Goal: Task Accomplishment & Management: Use online tool/utility

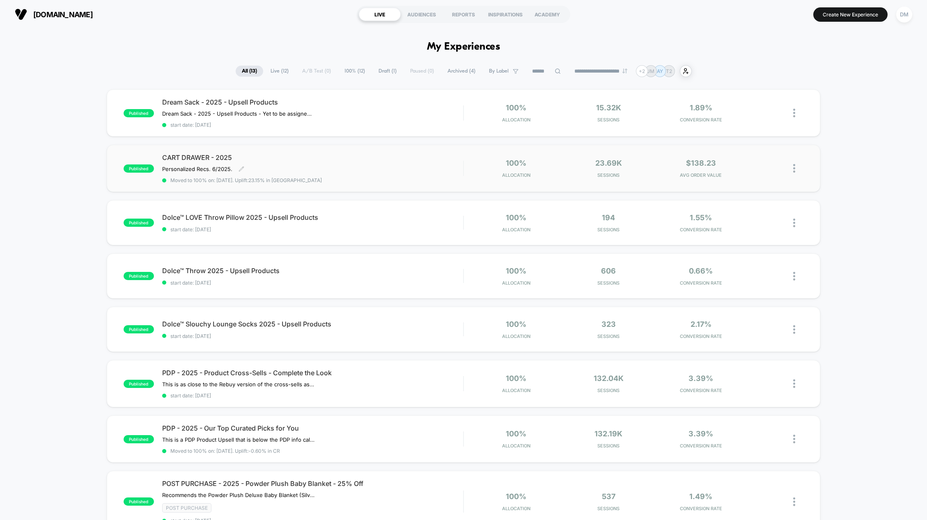
click at [209, 156] on span "CART DRAWER - 2025" at bounding box center [312, 158] width 301 height 8
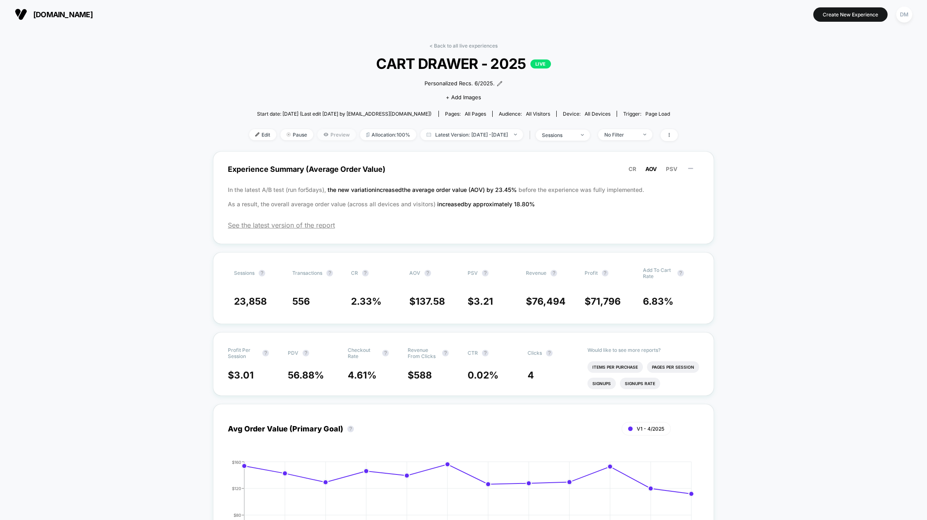
click at [317, 136] on span "Preview" at bounding box center [336, 134] width 39 height 11
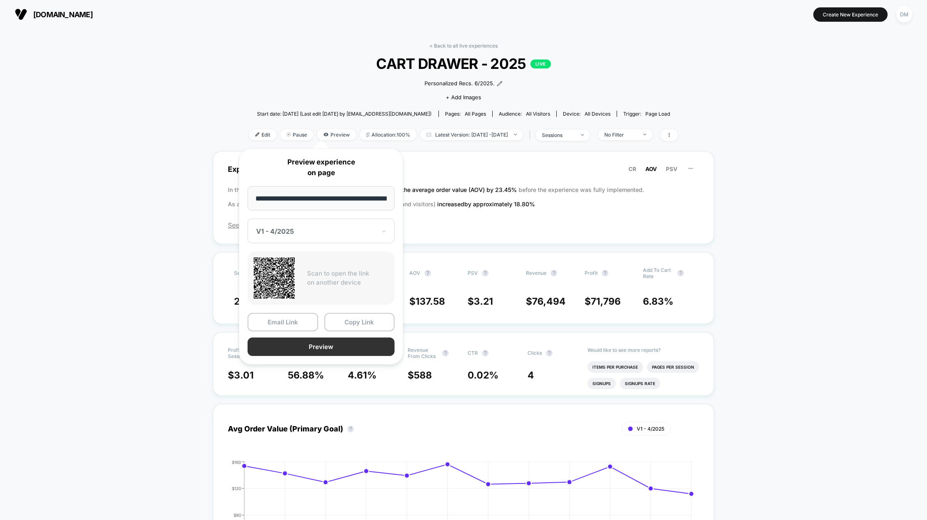
click at [347, 349] on button "Preview" at bounding box center [320, 347] width 147 height 18
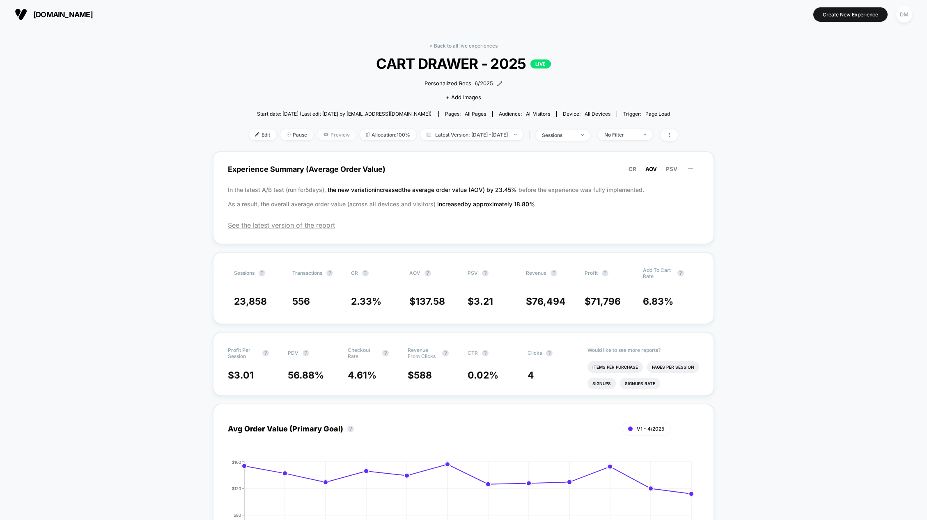
click at [323, 135] on icon at bounding box center [325, 134] width 5 height 3
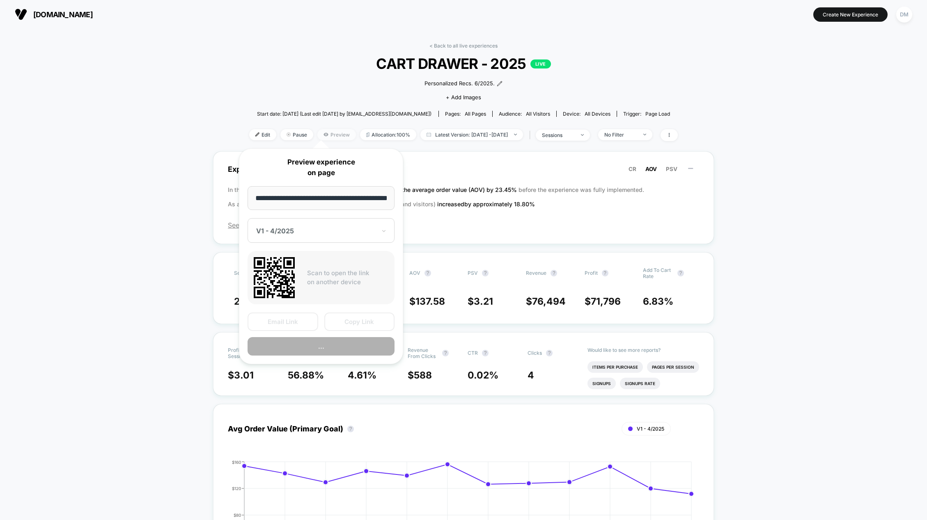
scroll to position [0, 7]
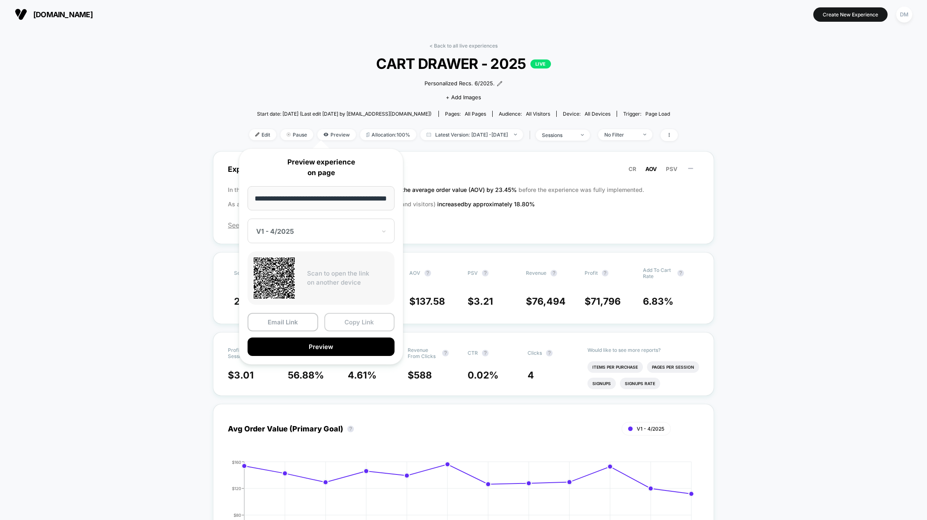
click at [367, 325] on button "Copy Link" at bounding box center [359, 322] width 71 height 18
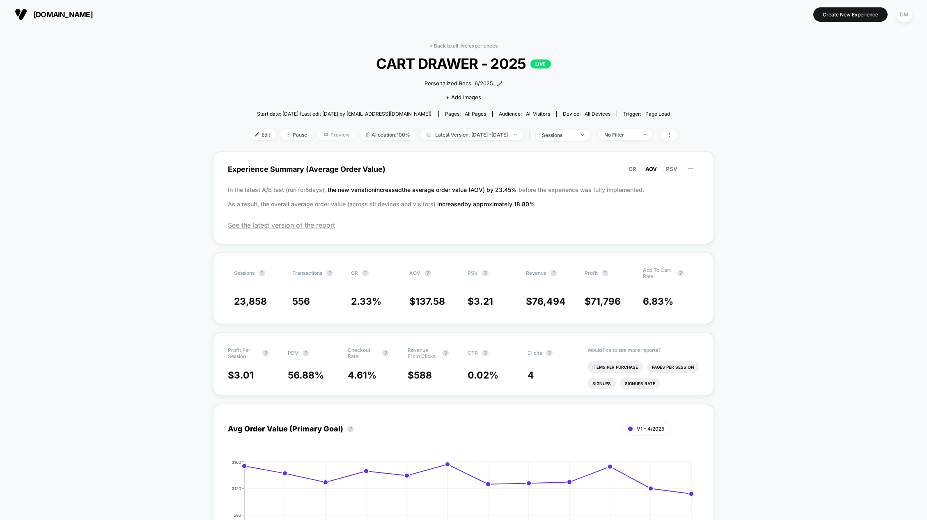
click at [324, 136] on span "Preview" at bounding box center [336, 134] width 39 height 11
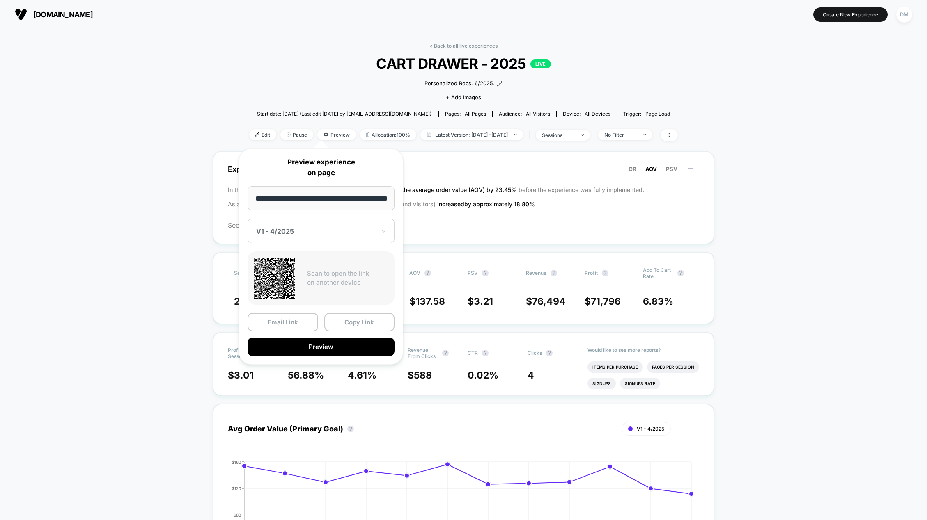
click at [42, 12] on span "[DOMAIN_NAME]" at bounding box center [63, 14] width 60 height 9
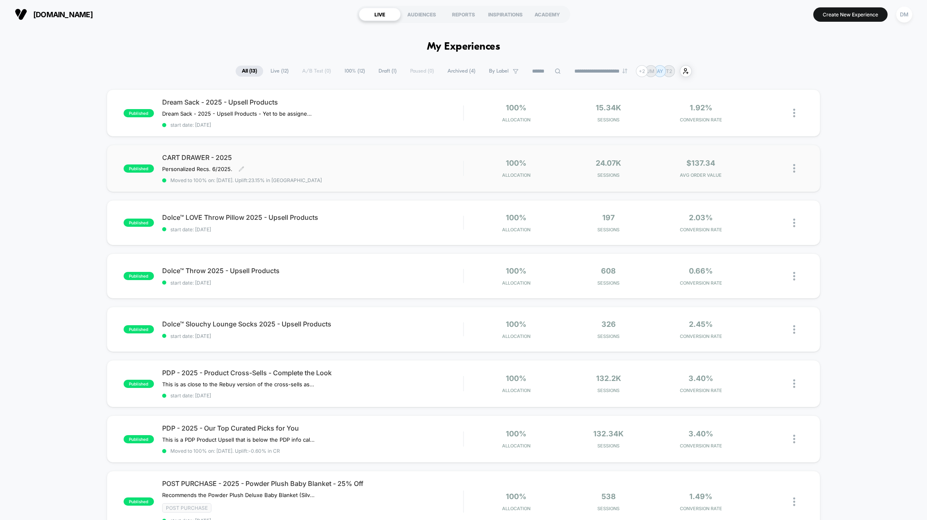
click at [192, 158] on span "CART DRAWER - 2025" at bounding box center [312, 158] width 301 height 8
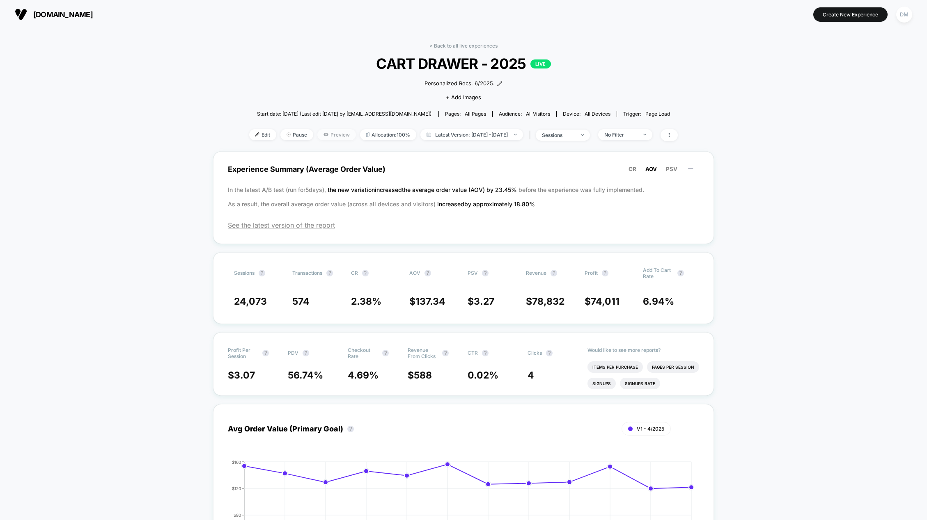
click at [323, 134] on span "Preview" at bounding box center [336, 134] width 39 height 11
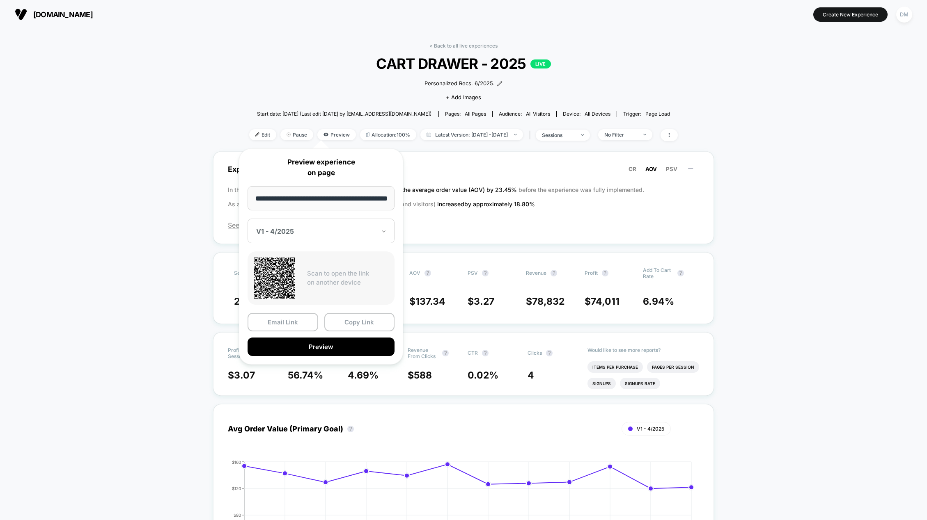
click at [386, 231] on icon at bounding box center [384, 231] width 6 height 8
click at [281, 276] on div "CONTROL" at bounding box center [321, 274] width 139 height 15
click at [309, 342] on button "Preview" at bounding box center [320, 347] width 147 height 18
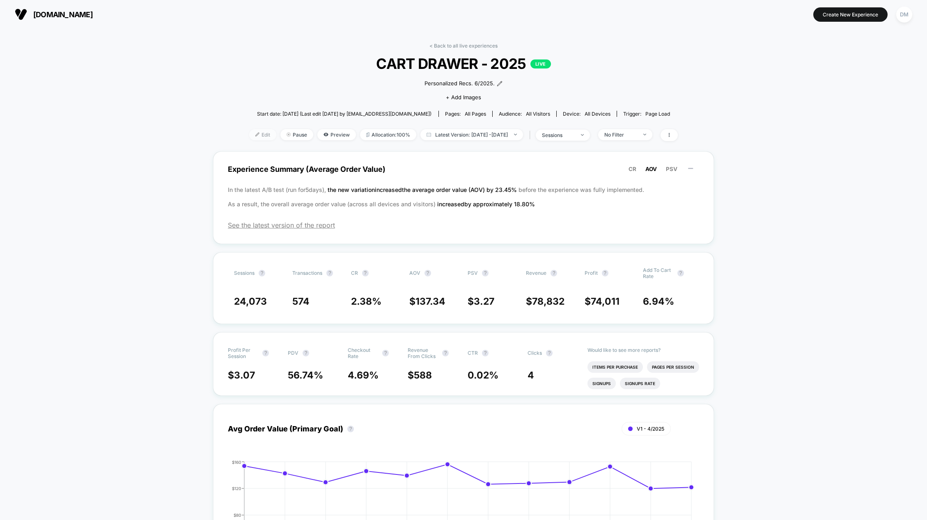
click at [250, 134] on span "Edit" at bounding box center [262, 134] width 27 height 11
